Goal: Task Accomplishment & Management: Complete application form

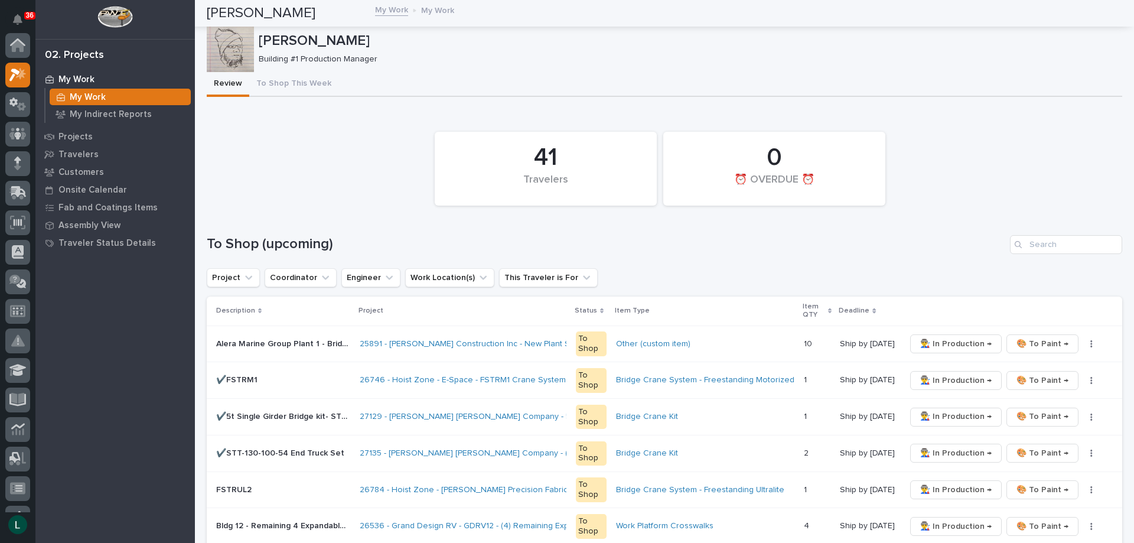
scroll to position [30, 0]
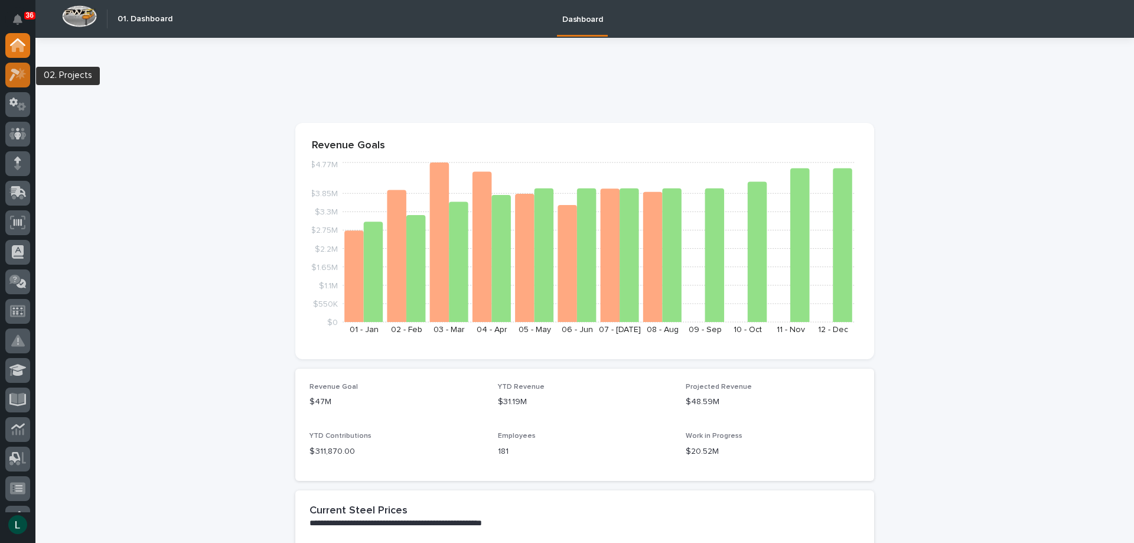
click at [18, 74] on icon at bounding box center [14, 75] width 11 height 13
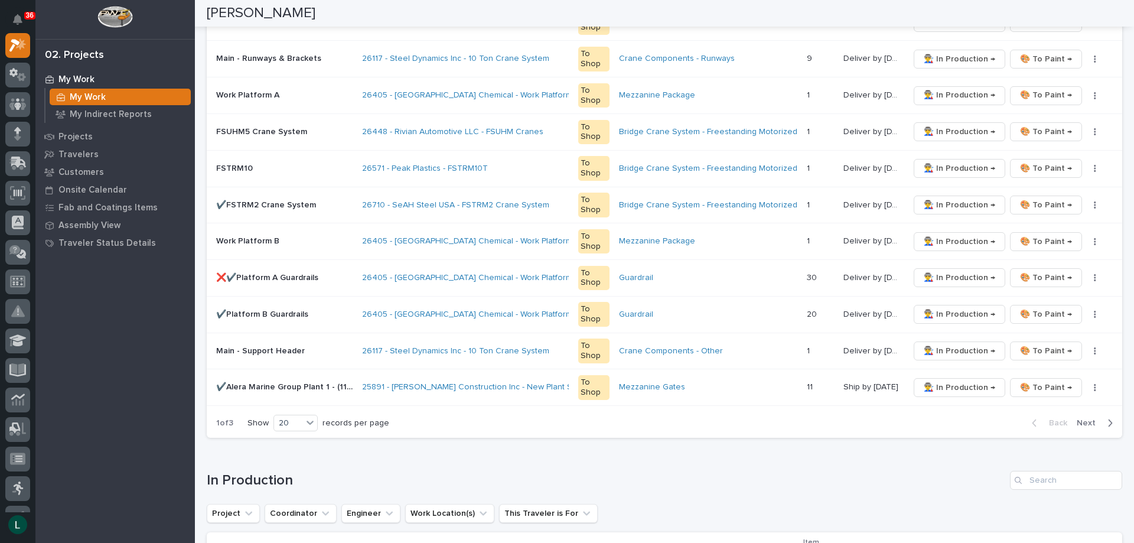
scroll to position [709, 0]
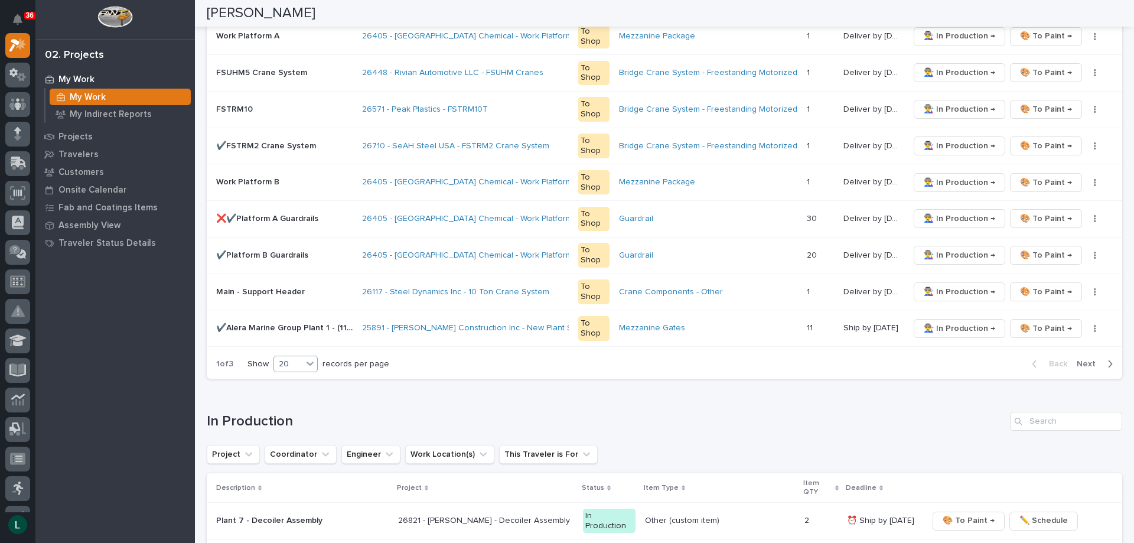
click at [300, 358] on div "20" at bounding box center [288, 364] width 28 height 12
click at [288, 406] on div "30" at bounding box center [296, 408] width 43 height 14
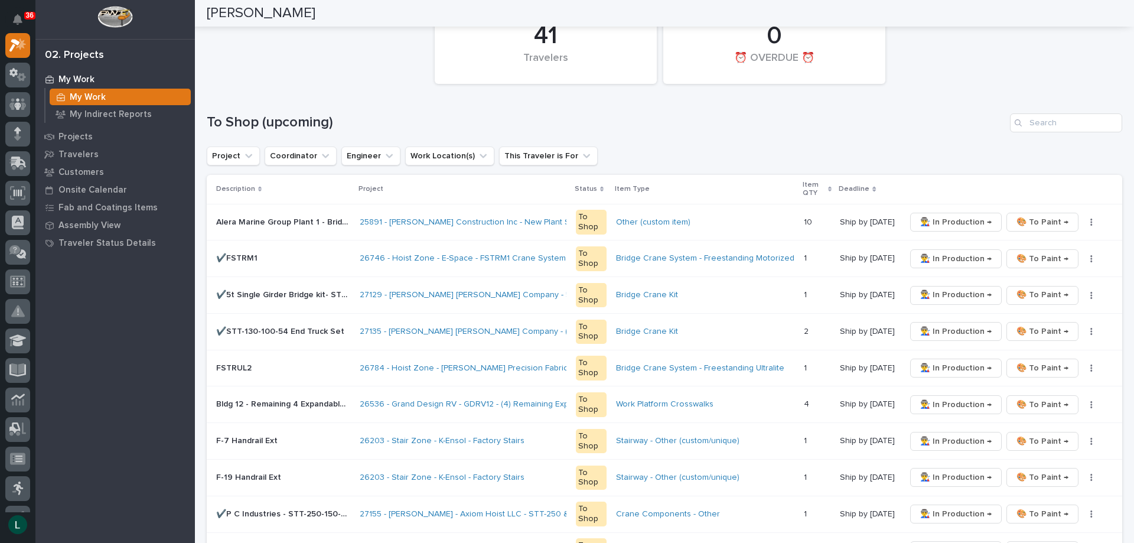
scroll to position [118, 0]
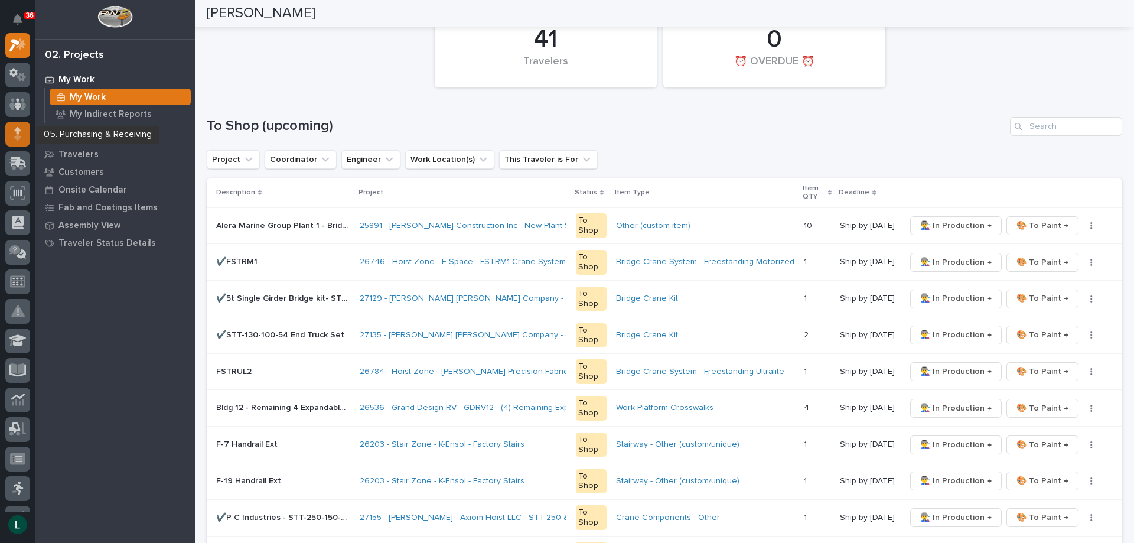
click at [15, 128] on icon at bounding box center [17, 134] width 7 height 14
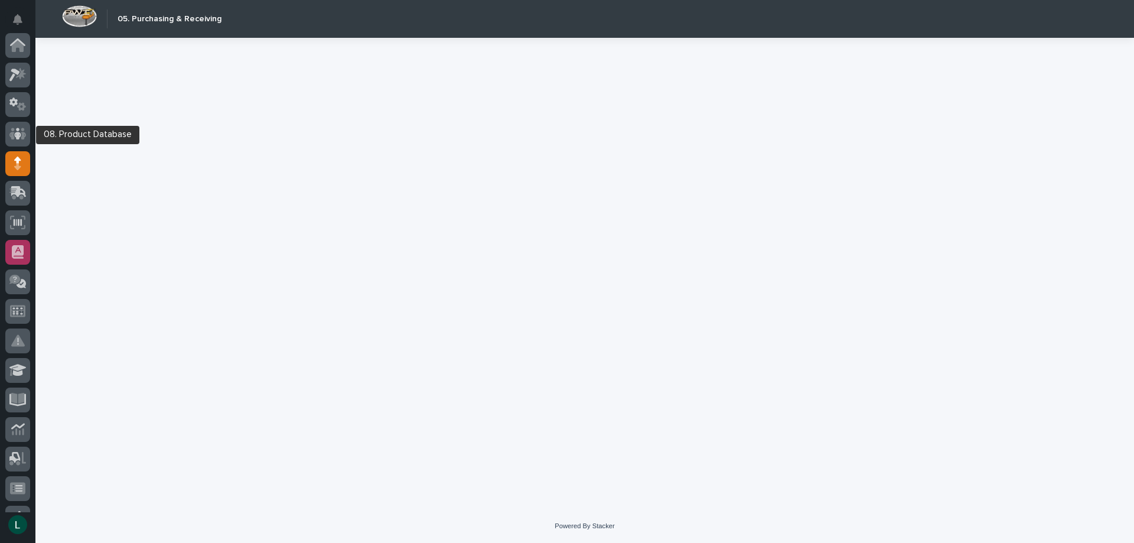
scroll to position [118, 0]
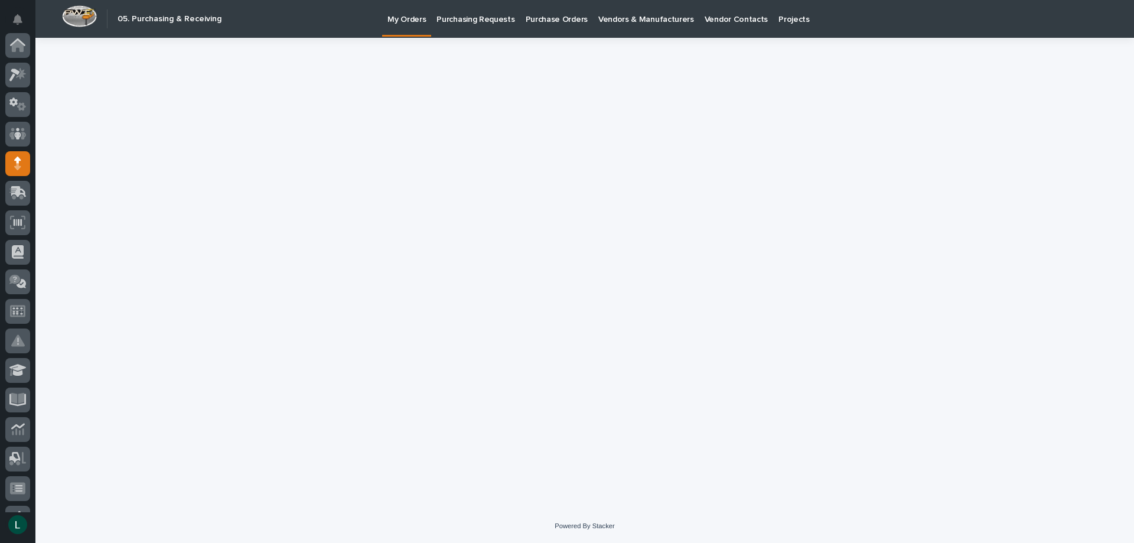
scroll to position [118, 0]
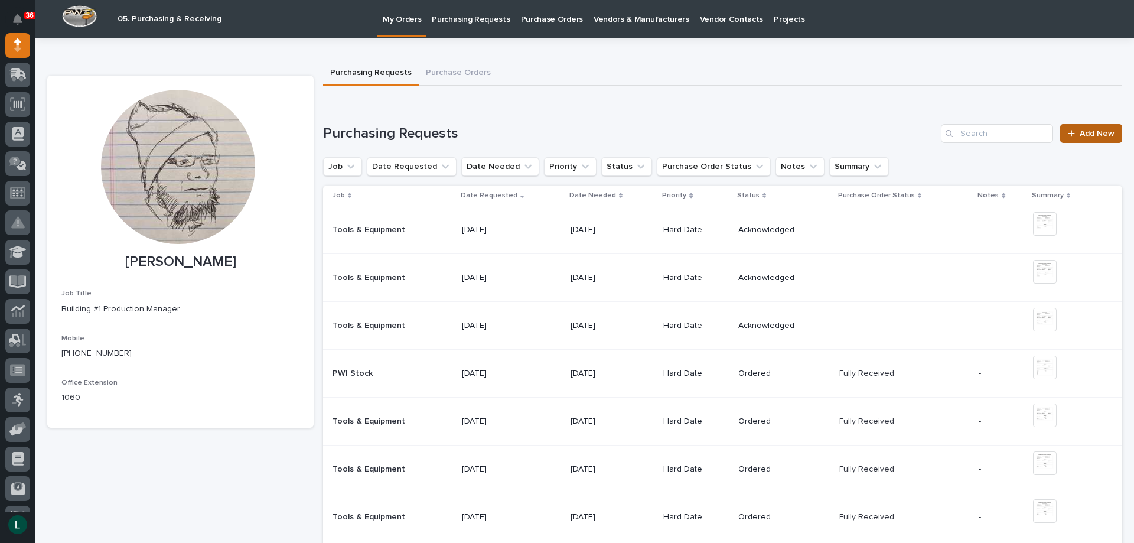
click at [1090, 135] on span "Add New" at bounding box center [1097, 133] width 35 height 8
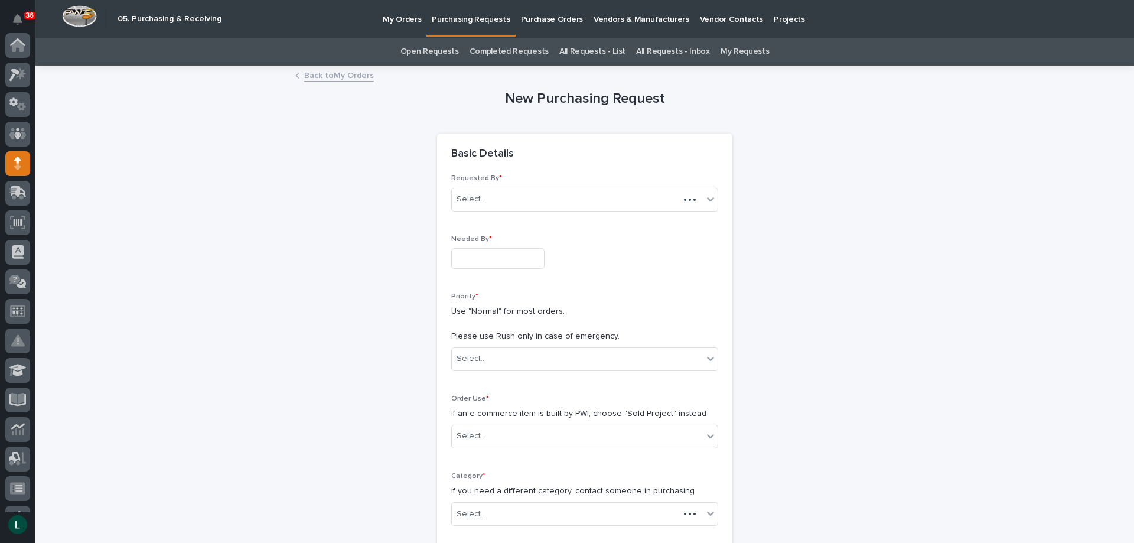
scroll to position [118, 0]
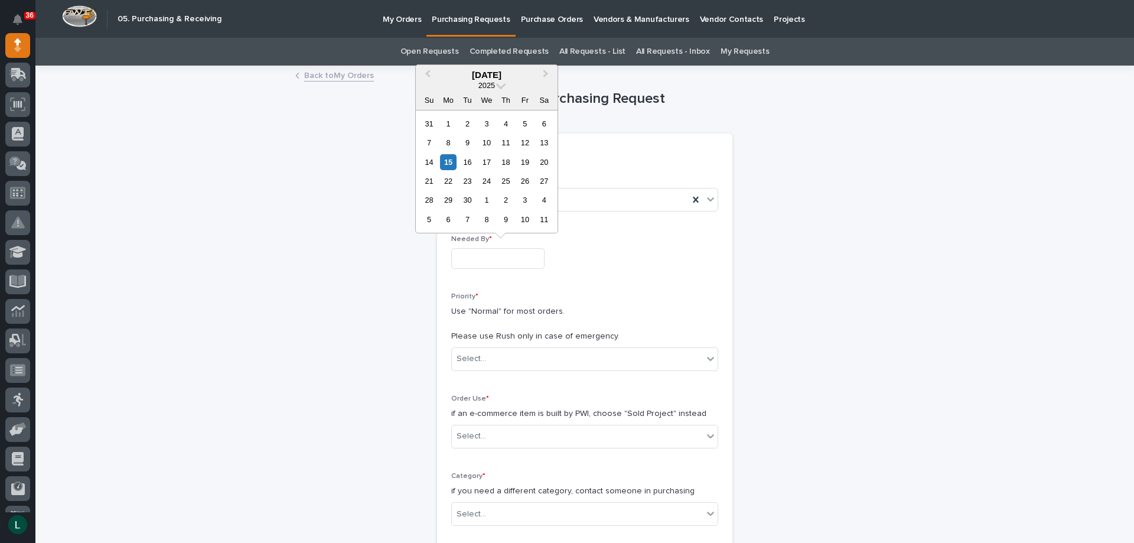
click at [480, 259] on input "text" at bounding box center [497, 258] width 93 height 21
click at [445, 180] on div "22" at bounding box center [448, 181] width 16 height 16
type input "**********"
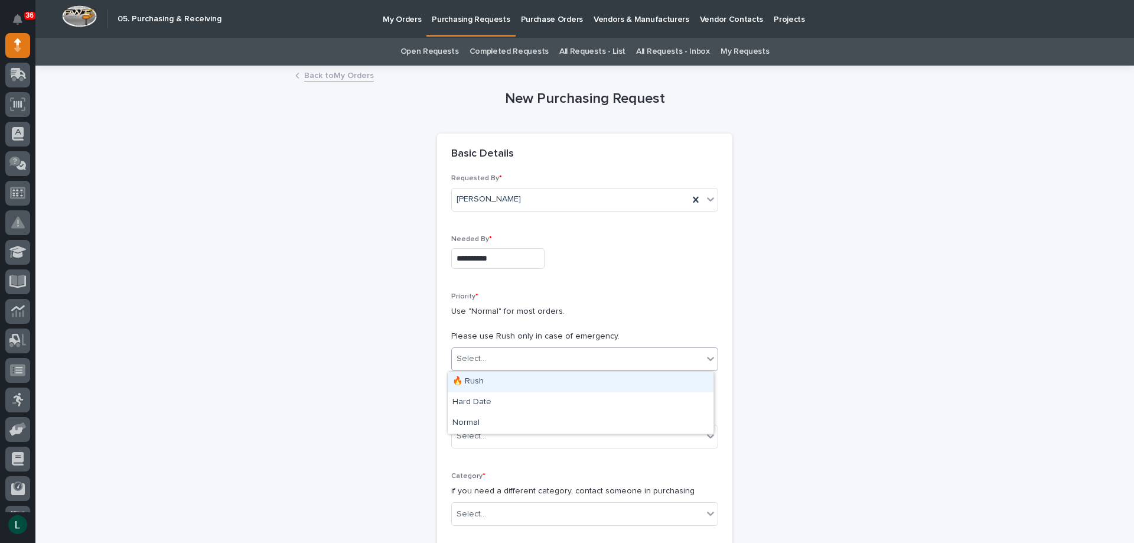
click at [552, 350] on div "Select..." at bounding box center [577, 358] width 251 height 19
click at [556, 400] on div "Hard Date" at bounding box center [581, 402] width 266 height 21
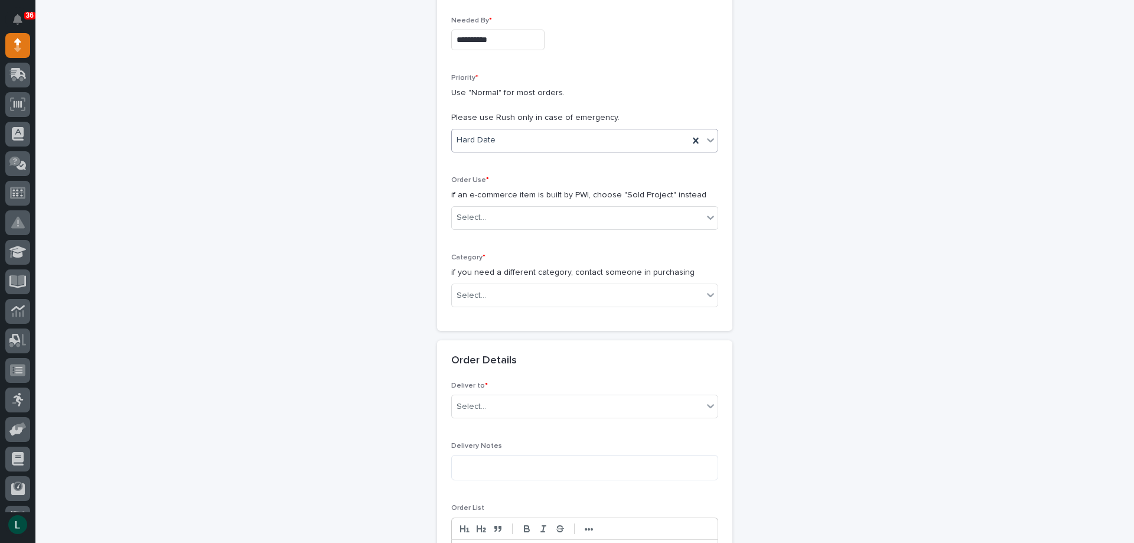
scroll to position [236, 0]
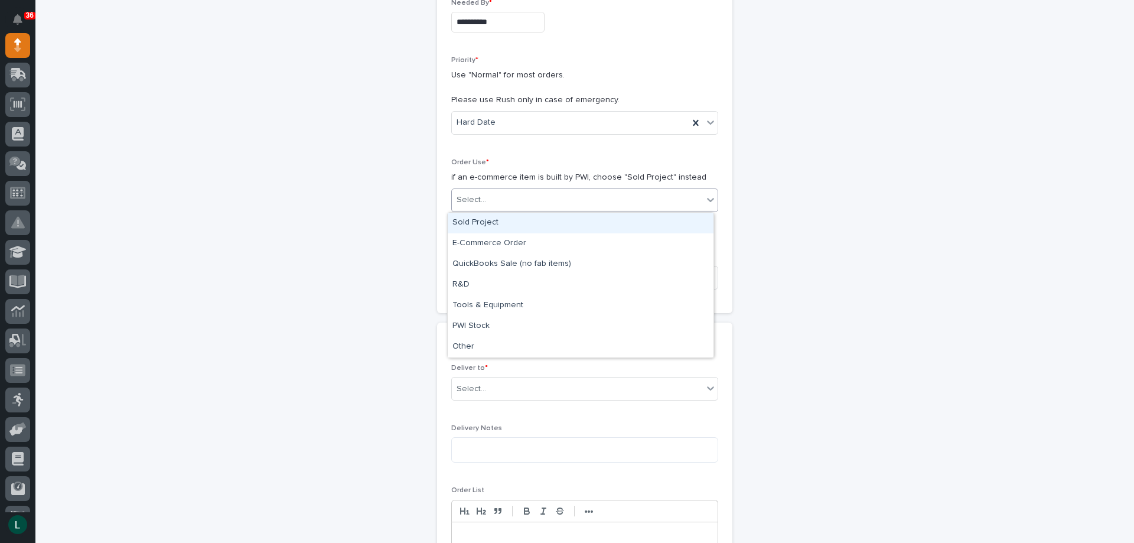
click at [604, 190] on div "Select..." at bounding box center [577, 199] width 251 height 19
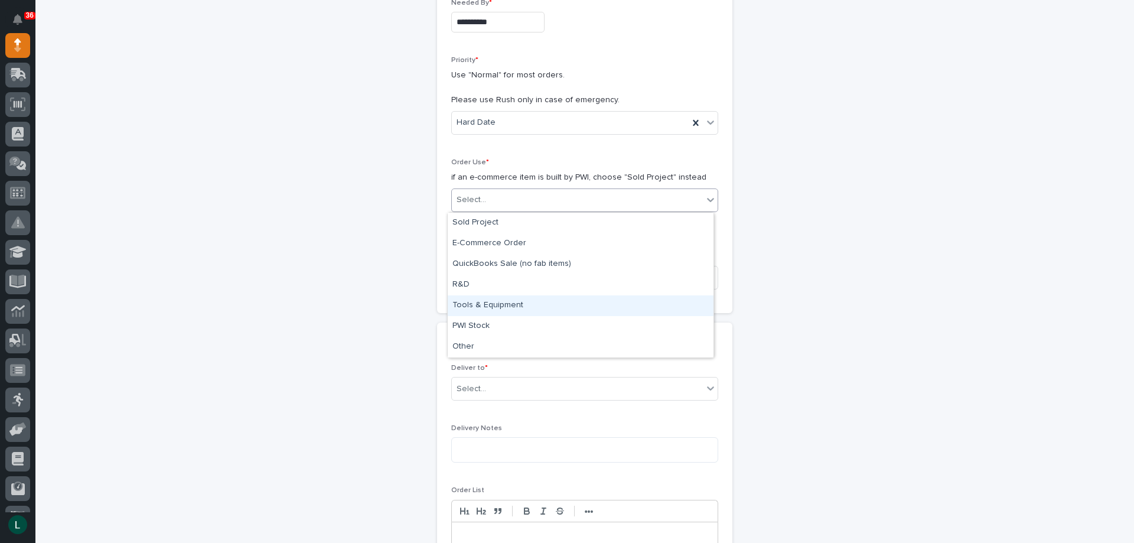
click at [584, 300] on div "Tools & Equipment" at bounding box center [581, 305] width 266 height 21
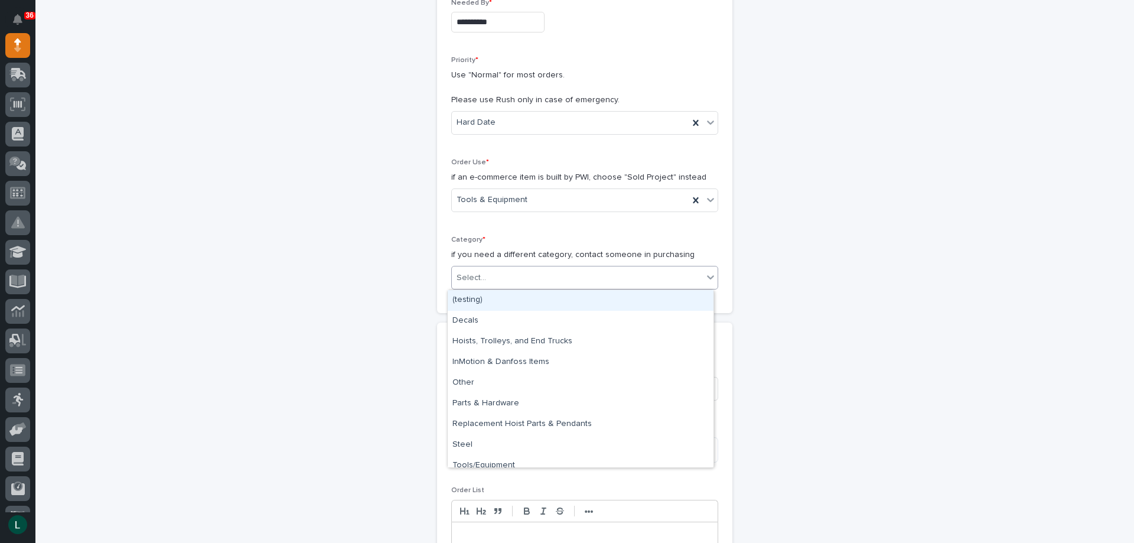
click at [579, 269] on div "Select..." at bounding box center [577, 277] width 251 height 19
click at [582, 458] on div "Tools/Equipment" at bounding box center [581, 465] width 266 height 21
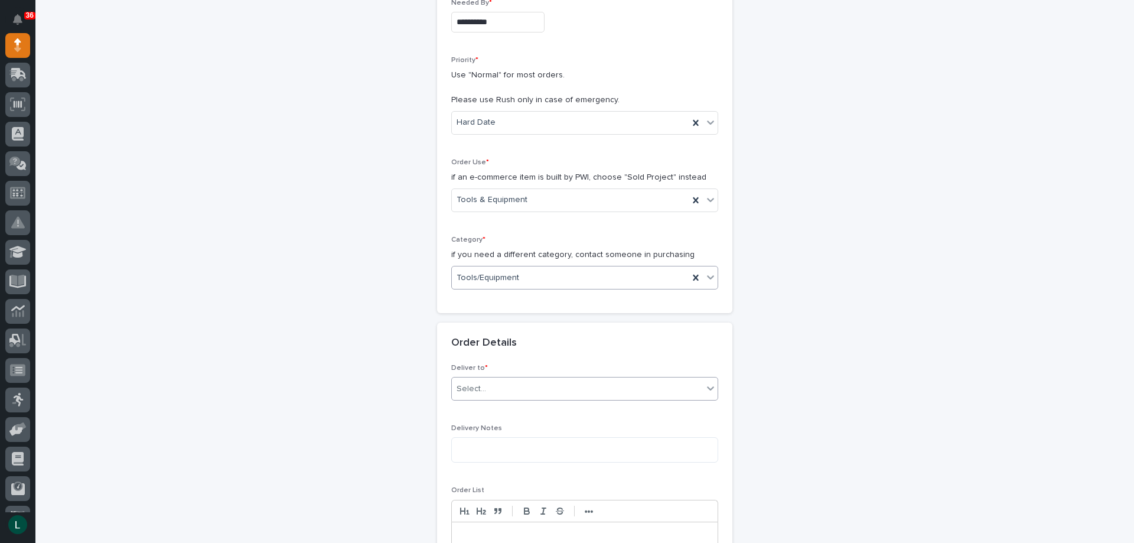
click at [563, 378] on div "Select..." at bounding box center [584, 389] width 267 height 24
click at [558, 404] on div "PWI" at bounding box center [581, 411] width 266 height 21
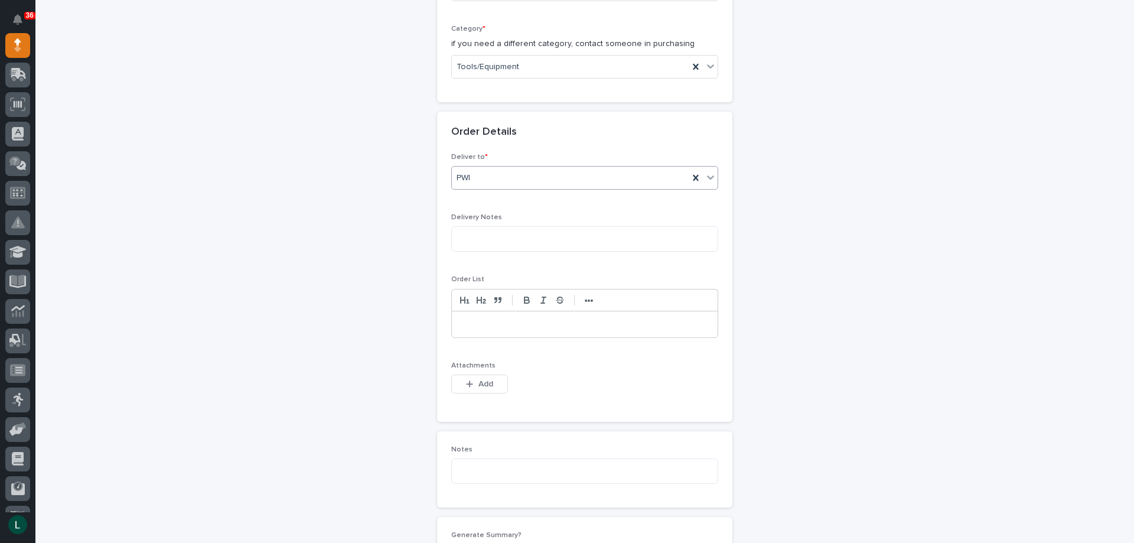
scroll to position [473, 0]
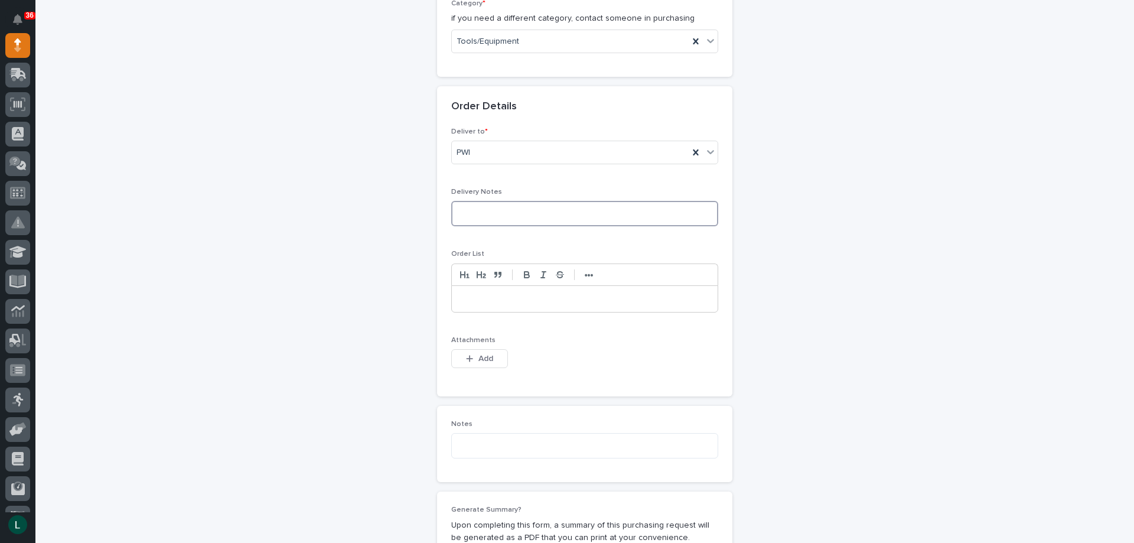
click at [584, 214] on textarea at bounding box center [584, 213] width 267 height 25
type textarea "*********"
click at [512, 299] on p at bounding box center [585, 299] width 248 height 12
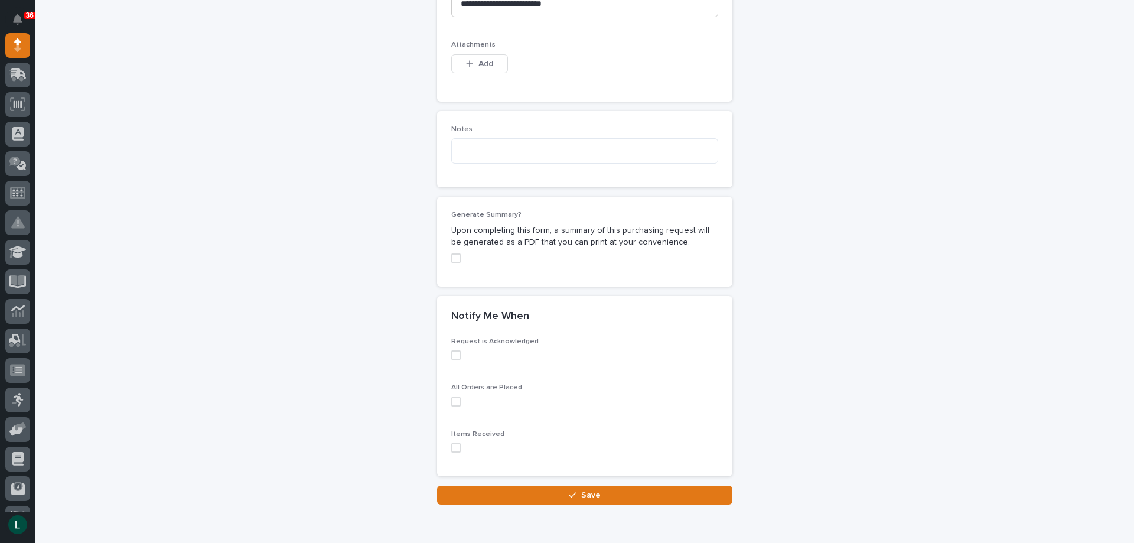
scroll to position [768, 0]
click at [451, 353] on span at bounding box center [455, 354] width 9 height 9
click at [455, 399] on span at bounding box center [455, 400] width 9 height 9
click at [451, 447] on span at bounding box center [455, 446] width 9 height 9
click at [571, 492] on icon "button" at bounding box center [572, 494] width 7 height 8
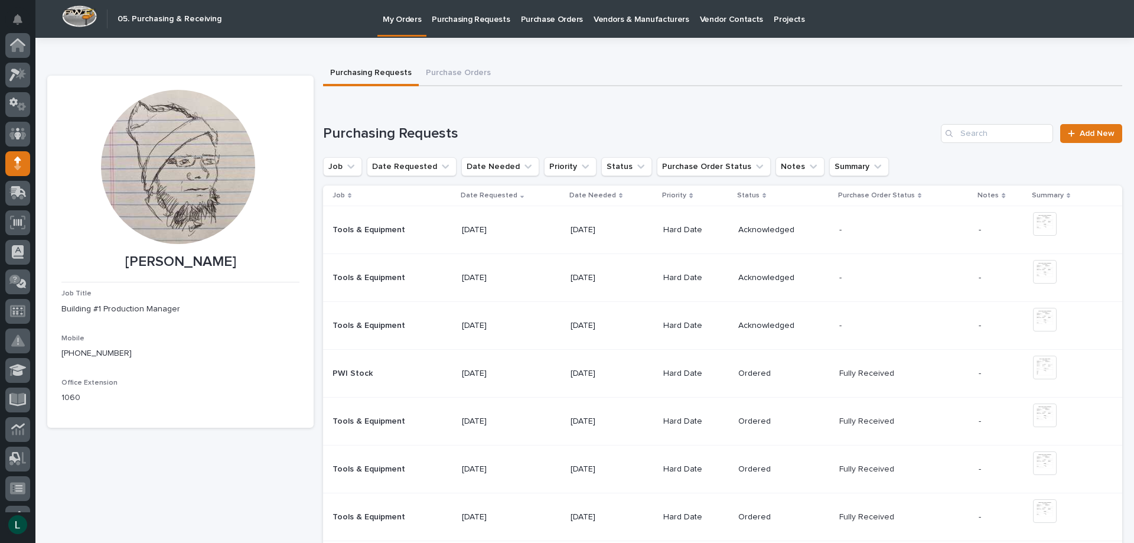
scroll to position [118, 0]
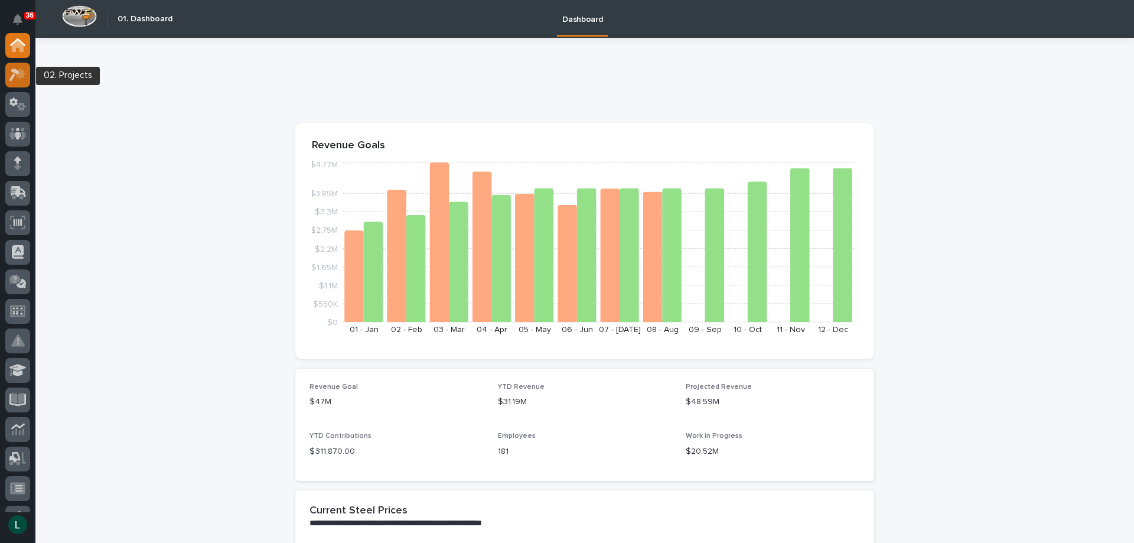
click at [17, 72] on icon at bounding box center [14, 75] width 11 height 13
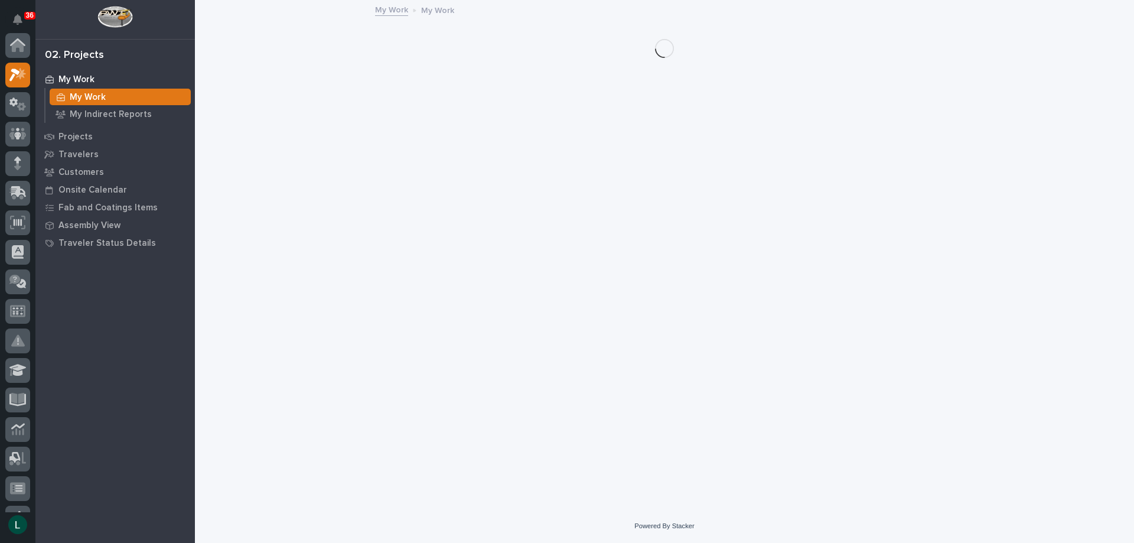
scroll to position [30, 0]
